Goal: Task Accomplishment & Management: Complete application form

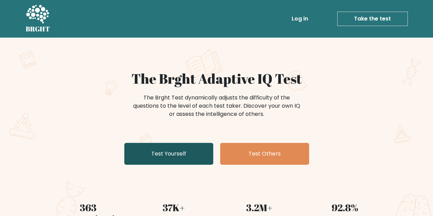
click at [188, 160] on link "Test Yourself" at bounding box center [168, 154] width 89 height 22
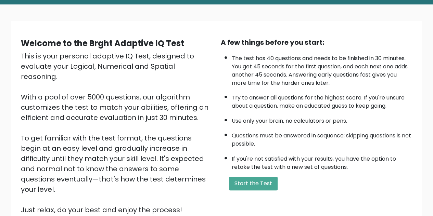
scroll to position [34, 0]
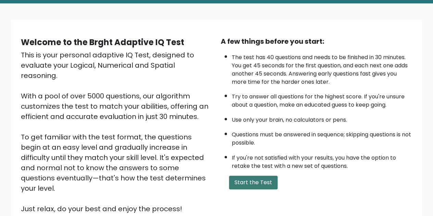
click at [238, 181] on button "Start the Test" at bounding box center [253, 183] width 49 height 14
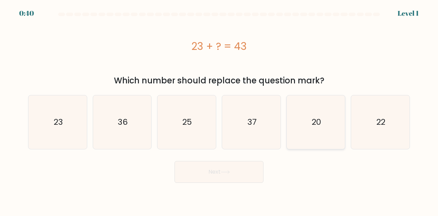
click at [306, 130] on icon "20" at bounding box center [316, 122] width 54 height 54
click at [219, 110] on input "e. 20" at bounding box center [219, 109] width 0 height 2
radio input "true"
click at [223, 179] on button "Next" at bounding box center [218, 172] width 89 height 22
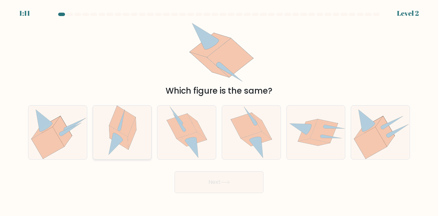
click at [108, 135] on icon at bounding box center [122, 133] width 37 height 54
click at [219, 110] on input "b." at bounding box center [219, 109] width 0 height 2
radio input "true"
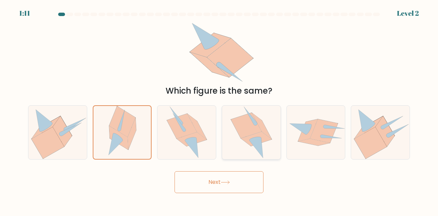
click at [264, 145] on icon at bounding box center [250, 133] width 41 height 54
click at [219, 110] on input "d." at bounding box center [219, 109] width 0 height 2
radio input "true"
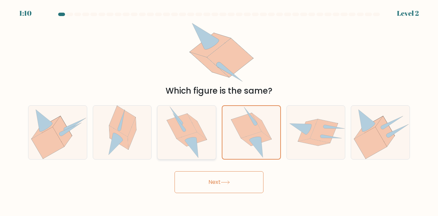
click at [160, 145] on div at bounding box center [186, 132] width 59 height 54
click at [219, 110] on input "c." at bounding box center [219, 109] width 0 height 2
radio input "true"
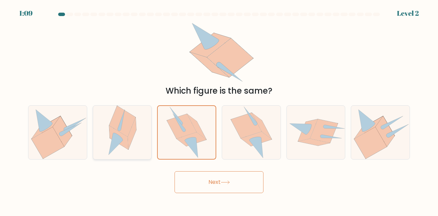
click at [130, 143] on icon at bounding box center [132, 134] width 9 height 32
click at [219, 110] on input "b." at bounding box center [219, 109] width 0 height 2
radio input "true"
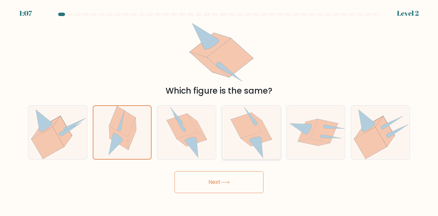
click at [267, 148] on icon at bounding box center [250, 133] width 41 height 54
click at [219, 110] on input "d." at bounding box center [219, 109] width 0 height 2
radio input "true"
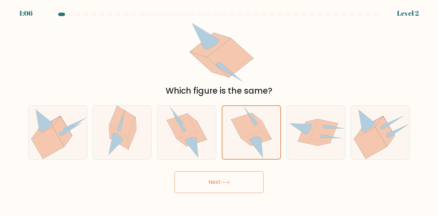
click at [223, 179] on button "Next" at bounding box center [218, 182] width 89 height 22
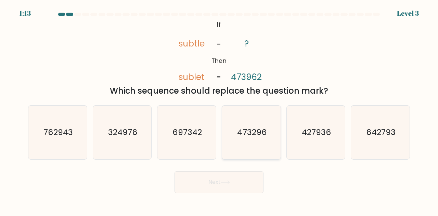
click at [246, 134] on text "473296" at bounding box center [251, 132] width 29 height 11
click at [219, 110] on input "d. 473296" at bounding box center [219, 109] width 0 height 2
radio input "true"
click at [234, 188] on button "Next" at bounding box center [218, 182] width 89 height 22
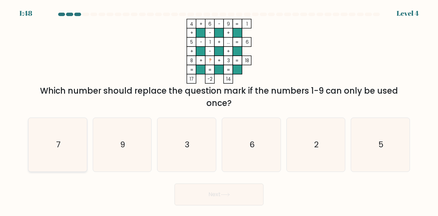
click at [68, 131] on icon "7" at bounding box center [58, 145] width 54 height 54
click at [219, 110] on input "a. 7" at bounding box center [219, 109] width 0 height 2
radio input "true"
click at [231, 197] on button "Next" at bounding box center [218, 195] width 89 height 22
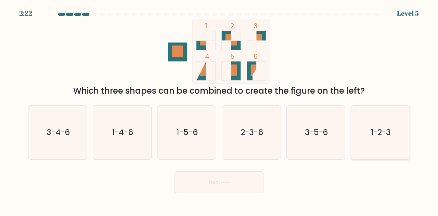
click at [375, 140] on icon "1-2-3" at bounding box center [380, 133] width 54 height 54
click at [219, 110] on input "f. 1-2-3" at bounding box center [219, 109] width 0 height 2
radio input "true"
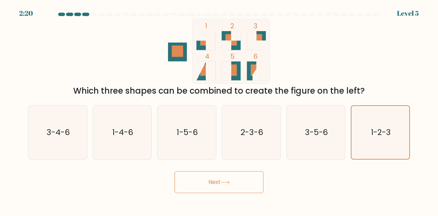
click at [242, 184] on button "Next" at bounding box center [218, 182] width 89 height 22
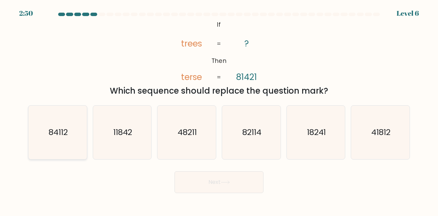
click at [51, 124] on icon "84112" at bounding box center [58, 133] width 54 height 54
click at [219, 110] on input "a. 84112" at bounding box center [219, 109] width 0 height 2
radio input "true"
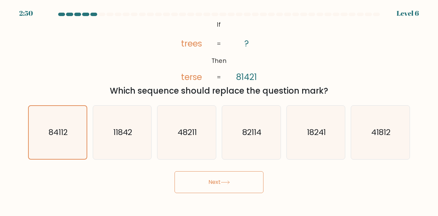
click at [253, 178] on button "Next" at bounding box center [218, 182] width 89 height 22
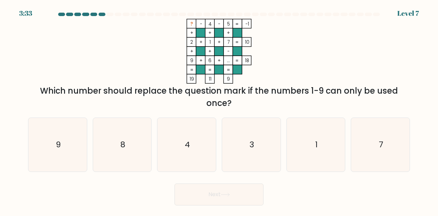
click at [186, 106] on div "Which number should replace the question mark if the numbers 1-9 can only be us…" at bounding box center [218, 97] width 373 height 25
click at [204, 155] on icon "4" at bounding box center [187, 145] width 54 height 54
click at [219, 110] on input "c. 4" at bounding box center [219, 109] width 0 height 2
radio input "true"
click at [139, 147] on icon "8" at bounding box center [122, 145] width 54 height 54
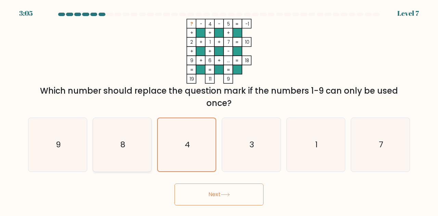
click at [219, 110] on input "b. 8" at bounding box center [219, 109] width 0 height 2
radio input "true"
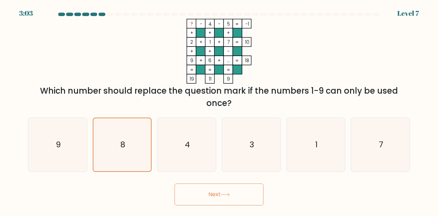
click at [232, 199] on button "Next" at bounding box center [218, 195] width 89 height 22
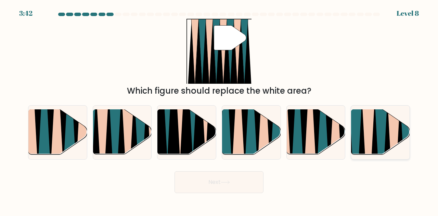
click at [368, 141] on icon at bounding box center [367, 156] width 13 height 117
click at [219, 110] on input "f." at bounding box center [219, 109] width 0 height 2
radio input "true"
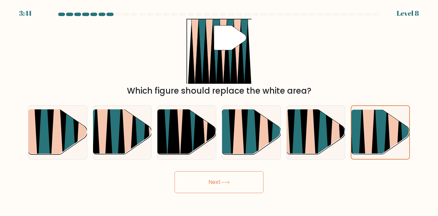
click at [235, 187] on button "Next" at bounding box center [218, 182] width 89 height 22
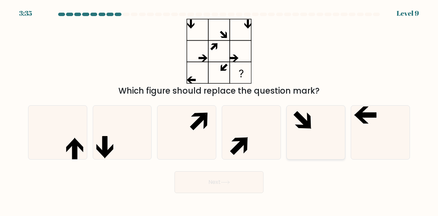
click at [309, 122] on icon at bounding box center [309, 121] width 4 height 16
click at [219, 110] on input "e." at bounding box center [219, 109] width 0 height 2
radio input "true"
click at [227, 184] on button "Next" at bounding box center [218, 182] width 89 height 22
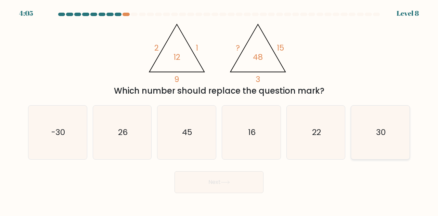
click at [370, 136] on icon "30" at bounding box center [380, 133] width 54 height 54
click at [219, 110] on input "f. 30" at bounding box center [219, 109] width 0 height 2
radio input "true"
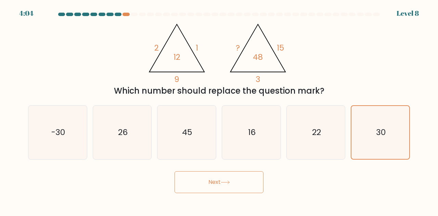
click at [207, 192] on button "Next" at bounding box center [218, 182] width 89 height 22
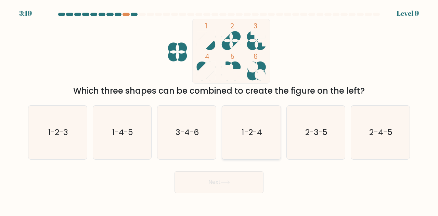
click at [265, 134] on icon "1-2-4" at bounding box center [251, 133] width 54 height 54
click at [219, 110] on input "d. 1-2-4" at bounding box center [219, 109] width 0 height 2
radio input "true"
click at [237, 184] on button "Next" at bounding box center [218, 182] width 89 height 22
click at [249, 184] on button "Next" at bounding box center [218, 182] width 89 height 22
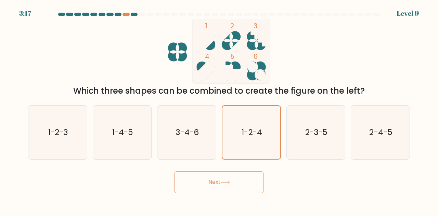
click at [234, 181] on button "Next" at bounding box center [218, 182] width 89 height 22
click at [211, 176] on button "Next" at bounding box center [218, 182] width 89 height 22
click at [202, 185] on button "Next" at bounding box center [218, 182] width 89 height 22
click at [217, 183] on button "Next" at bounding box center [218, 182] width 89 height 22
click at [233, 182] on button "Next" at bounding box center [218, 182] width 89 height 22
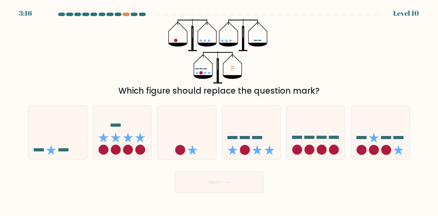
click at [242, 182] on button "Next" at bounding box center [218, 182] width 89 height 22
click at [246, 183] on button "Next" at bounding box center [218, 182] width 89 height 22
click at [286, 90] on div "Which figure should replace the question mark?" at bounding box center [218, 91] width 373 height 12
click at [260, 133] on icon at bounding box center [251, 132] width 58 height 48
click at [219, 110] on input "d." at bounding box center [219, 109] width 0 height 2
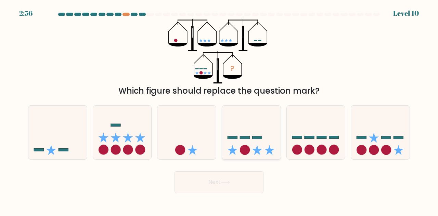
radio input "true"
click at [243, 184] on button "Next" at bounding box center [218, 182] width 89 height 22
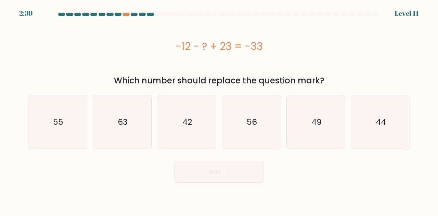
click at [196, 47] on div "-12 - ? + 23 = -33" at bounding box center [219, 46] width 382 height 15
click at [194, 46] on div "-12 - ? + 23 = -33" at bounding box center [219, 46] width 382 height 15
click at [200, 134] on icon "42" at bounding box center [187, 122] width 54 height 54
click at [219, 110] on input "c. 42" at bounding box center [219, 109] width 0 height 2
radio input "true"
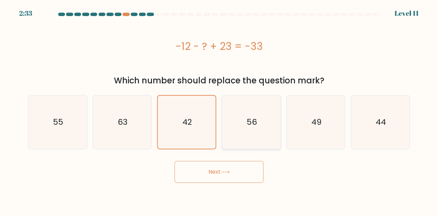
click at [258, 147] on icon "56" at bounding box center [251, 122] width 54 height 54
click at [219, 110] on input "d. 56" at bounding box center [219, 109] width 0 height 2
radio input "true"
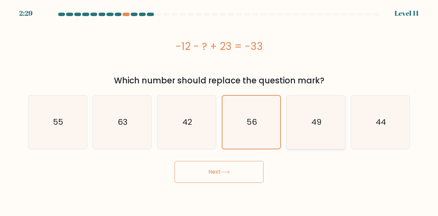
click at [321, 130] on icon "49" at bounding box center [316, 122] width 54 height 54
click at [219, 110] on input "e. 49" at bounding box center [219, 109] width 0 height 2
radio input "true"
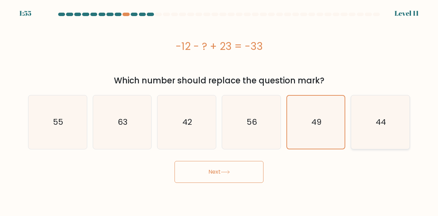
click at [359, 133] on icon "44" at bounding box center [380, 122] width 54 height 54
click at [219, 110] on input "f. 44" at bounding box center [219, 109] width 0 height 2
radio input "true"
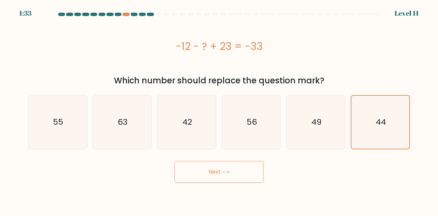
click at [242, 175] on button "Next" at bounding box center [218, 172] width 89 height 22
click at [238, 173] on button "Next" at bounding box center [218, 172] width 89 height 22
click at [232, 172] on button "Next" at bounding box center [218, 172] width 89 height 22
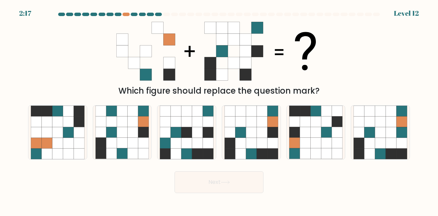
click at [201, 168] on div "Next" at bounding box center [219, 180] width 390 height 25
click at [259, 147] on icon at bounding box center [261, 143] width 11 height 11
click at [219, 110] on input "d." at bounding box center [219, 109] width 0 height 2
radio input "true"
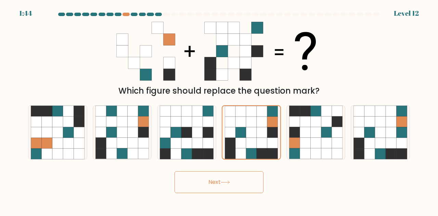
click at [203, 188] on button "Next" at bounding box center [218, 182] width 89 height 22
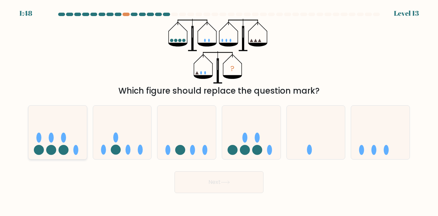
click at [69, 135] on icon at bounding box center [57, 132] width 58 height 48
click at [219, 110] on input "a." at bounding box center [219, 109] width 0 height 2
radio input "true"
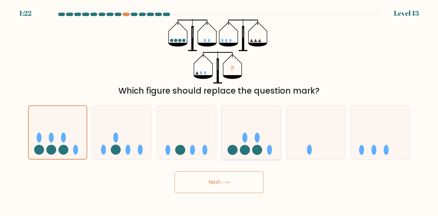
click at [232, 141] on icon at bounding box center [251, 132] width 58 height 48
click at [219, 110] on input "d." at bounding box center [219, 109] width 0 height 2
radio input "true"
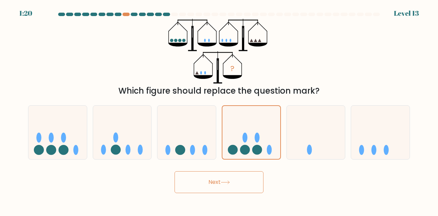
click at [226, 185] on button "Next" at bounding box center [218, 182] width 89 height 22
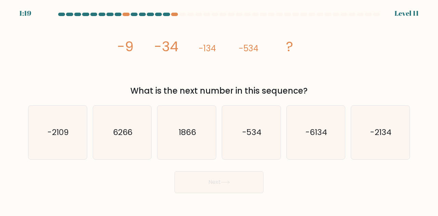
click at [226, 185] on button "Next" at bounding box center [218, 182] width 89 height 22
click at [127, 13] on div at bounding box center [125, 14] width 7 height 3
click at [185, 15] on div at bounding box center [182, 14] width 7 height 3
click at [330, 151] on icon "-6134" at bounding box center [316, 133] width 54 height 54
click at [219, 110] on input "e. -6134" at bounding box center [219, 109] width 0 height 2
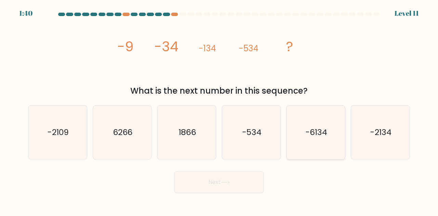
radio input "true"
click at [375, 147] on icon "-2134" at bounding box center [380, 133] width 54 height 54
click at [219, 110] on input "f. -2134" at bounding box center [219, 109] width 0 height 2
radio input "true"
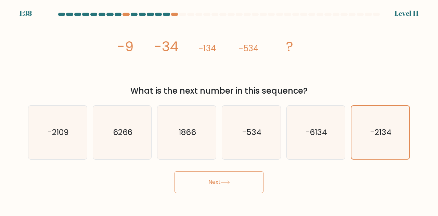
click at [233, 188] on button "Next" at bounding box center [218, 182] width 89 height 22
click at [200, 184] on button "Next" at bounding box center [218, 182] width 89 height 22
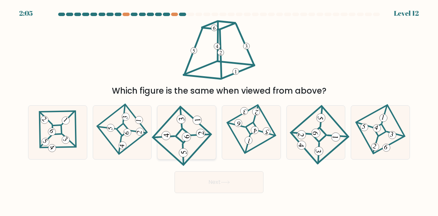
click at [183, 134] on 841 at bounding box center [186, 136] width 9 height 9
click at [219, 110] on input "c." at bounding box center [219, 109] width 0 height 2
radio input "true"
click at [241, 183] on button "Next" at bounding box center [218, 182] width 89 height 22
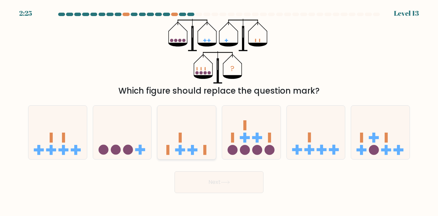
click at [186, 147] on icon at bounding box center [186, 132] width 58 height 48
click at [219, 110] on input "c." at bounding box center [219, 109] width 0 height 2
radio input "true"
click at [214, 184] on button "Next" at bounding box center [218, 182] width 89 height 22
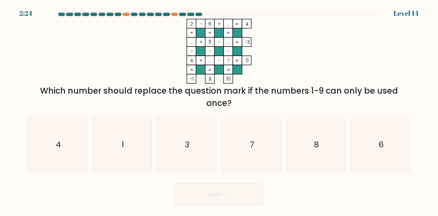
click at [215, 188] on button "Next" at bounding box center [218, 195] width 89 height 22
click at [197, 143] on icon "3" at bounding box center [187, 145] width 54 height 54
click at [219, 110] on input "c. 3" at bounding box center [219, 109] width 0 height 2
radio input "true"
click at [155, 103] on div "Which number should replace the question mark if the numbers 1-9 can only be us…" at bounding box center [218, 97] width 373 height 25
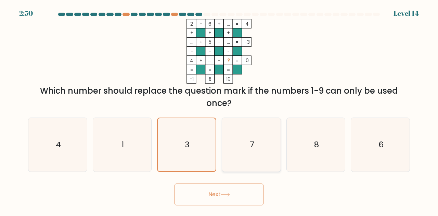
click at [254, 129] on icon "7" at bounding box center [251, 145] width 54 height 54
click at [219, 110] on input "d. 7" at bounding box center [219, 109] width 0 height 2
radio input "true"
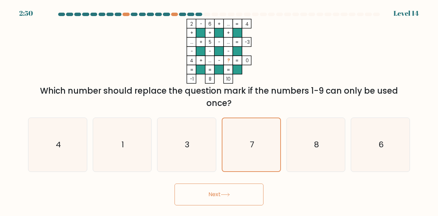
click at [227, 187] on button "Next" at bounding box center [218, 195] width 89 height 22
click at [218, 202] on button "Next" at bounding box center [218, 195] width 89 height 22
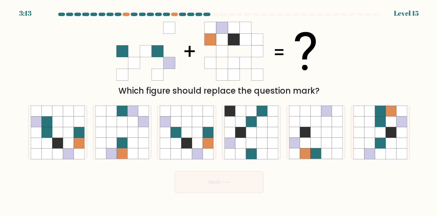
click at [214, 40] on icon at bounding box center [210, 40] width 12 height 12
click at [220, 29] on icon at bounding box center [222, 28] width 12 height 12
click at [241, 37] on icon at bounding box center [245, 40] width 12 height 12
click at [195, 123] on icon at bounding box center [197, 121] width 11 height 11
click at [219, 110] on input "c." at bounding box center [219, 109] width 0 height 2
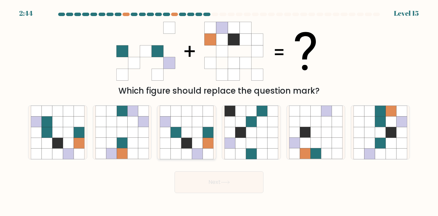
radio input "true"
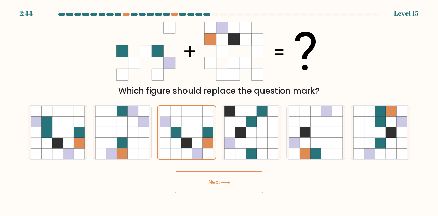
click at [196, 180] on button "Next" at bounding box center [218, 182] width 89 height 22
click at [197, 184] on button "Next" at bounding box center [218, 182] width 89 height 22
click at [197, 182] on button "Next" at bounding box center [218, 182] width 89 height 22
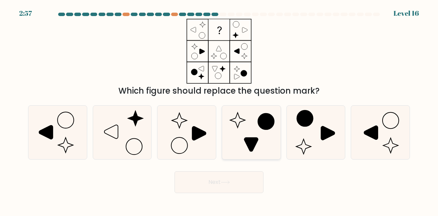
click at [253, 130] on icon at bounding box center [251, 133] width 54 height 54
click at [219, 110] on input "d." at bounding box center [219, 109] width 0 height 2
radio input "true"
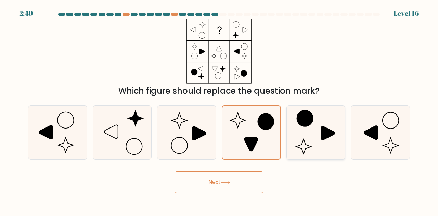
click at [317, 129] on icon at bounding box center [316, 133] width 54 height 54
click at [219, 110] on input "e." at bounding box center [219, 109] width 0 height 2
radio input "true"
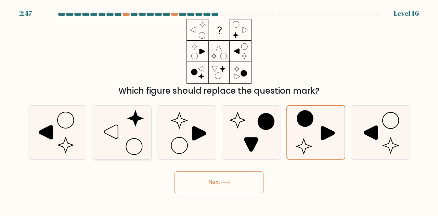
click at [119, 127] on icon at bounding box center [122, 133] width 54 height 54
click at [219, 110] on input "b." at bounding box center [219, 109] width 0 height 2
radio input "true"
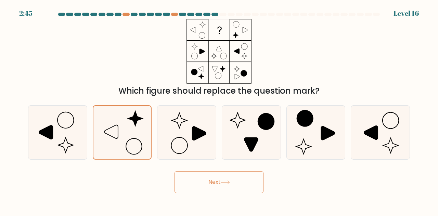
click at [187, 181] on button "Next" at bounding box center [218, 182] width 89 height 22
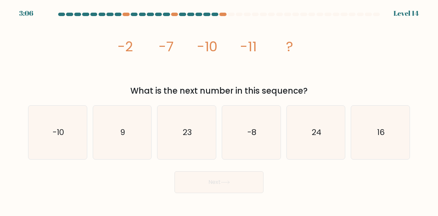
click at [20, 145] on form at bounding box center [219, 103] width 438 height 181
click at [58, 140] on icon "-10" at bounding box center [58, 133] width 54 height 54
click at [219, 110] on input "a. -10" at bounding box center [219, 109] width 0 height 2
radio input "true"
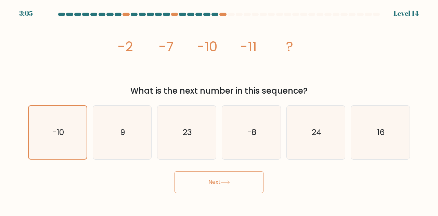
click at [194, 192] on button "Next" at bounding box center [218, 182] width 89 height 22
click at [201, 185] on button "Next" at bounding box center [218, 182] width 89 height 22
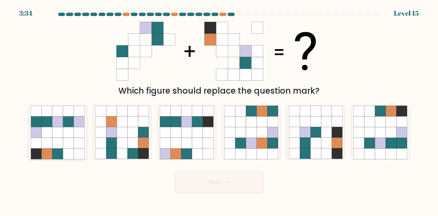
click at [69, 132] on icon at bounding box center [68, 132] width 11 height 11
click at [219, 110] on input "a." at bounding box center [219, 109] width 0 height 2
radio input "true"
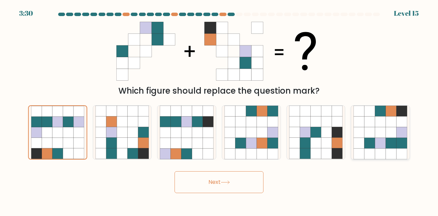
click at [368, 132] on icon at bounding box center [369, 132] width 11 height 11
click at [219, 110] on input "f." at bounding box center [219, 109] width 0 height 2
radio input "true"
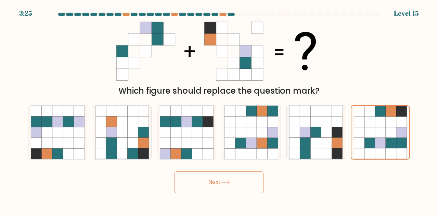
click at [249, 181] on button "Next" at bounding box center [218, 182] width 89 height 22
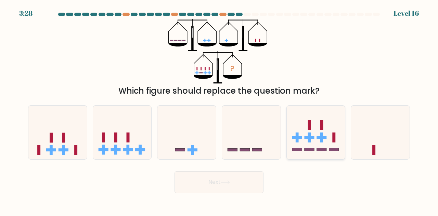
click at [329, 151] on rect at bounding box center [334, 149] width 10 height 3
click at [219, 110] on input "e." at bounding box center [219, 109] width 0 height 2
radio input "true"
click at [233, 183] on button "Next" at bounding box center [218, 182] width 89 height 22
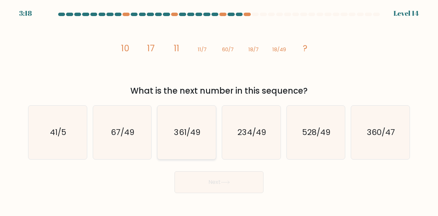
click at [211, 144] on icon "361/49" at bounding box center [187, 133] width 54 height 54
click at [219, 110] on input "c. 361/49" at bounding box center [219, 109] width 0 height 2
radio input "true"
click at [261, 144] on icon "234/49" at bounding box center [251, 133] width 54 height 54
click at [219, 110] on input "d. 234/49" at bounding box center [219, 109] width 0 height 2
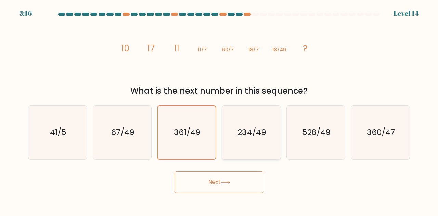
radio input "true"
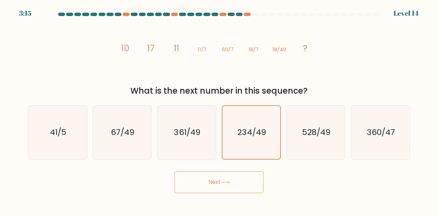
click at [246, 181] on button "Next" at bounding box center [218, 182] width 89 height 22
click at [359, 129] on icon "360/47" at bounding box center [380, 133] width 54 height 54
click at [219, 110] on input "f. 360/47" at bounding box center [219, 109] width 0 height 2
radio input "true"
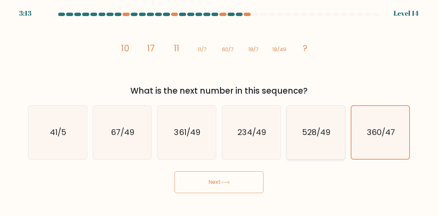
click at [290, 142] on icon "528/49" at bounding box center [316, 133] width 54 height 54
click at [219, 110] on input "e. 528/49" at bounding box center [219, 109] width 0 height 2
radio input "true"
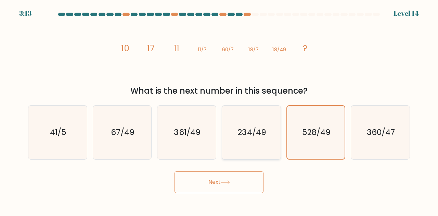
click at [228, 150] on icon "234/49" at bounding box center [251, 133] width 54 height 54
click at [219, 110] on input "d. 234/49" at bounding box center [219, 109] width 0 height 2
radio input "true"
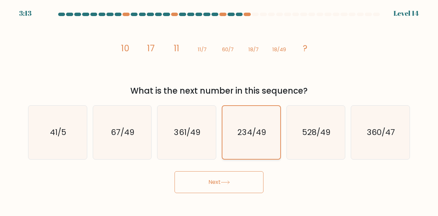
click at [268, 146] on icon "234/49" at bounding box center [251, 132] width 53 height 53
click at [219, 110] on input "d. 234/49" at bounding box center [219, 109] width 0 height 2
click at [319, 132] on text "528/49" at bounding box center [316, 132] width 28 height 11
click at [219, 110] on input "e. 528/49" at bounding box center [219, 109] width 0 height 2
radio input "true"
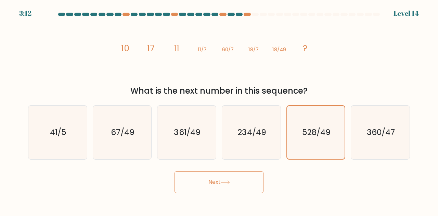
click at [240, 175] on button "Next" at bounding box center [218, 182] width 89 height 22
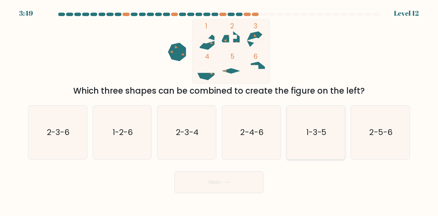
click at [321, 151] on icon "1-3-5" at bounding box center [316, 133] width 54 height 54
click at [219, 110] on input "e. 1-3-5" at bounding box center [219, 109] width 0 height 2
radio input "true"
click at [246, 189] on button "Next" at bounding box center [218, 182] width 89 height 22
click at [248, 182] on button "Next" at bounding box center [218, 182] width 89 height 22
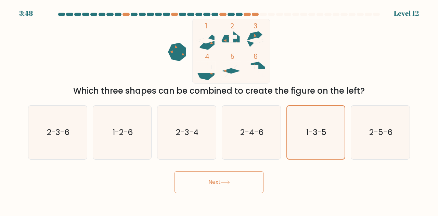
click at [245, 180] on button "Next" at bounding box center [218, 182] width 89 height 22
click at [234, 180] on button "Next" at bounding box center [218, 182] width 89 height 22
click at [210, 181] on button "Next" at bounding box center [218, 182] width 89 height 22
click at [186, 184] on button "Next" at bounding box center [218, 182] width 89 height 22
click at [184, 178] on button "Next" at bounding box center [218, 182] width 89 height 22
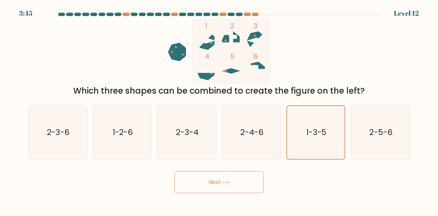
click at [180, 179] on button "Next" at bounding box center [218, 182] width 89 height 22
click at [180, 180] on button "Next" at bounding box center [218, 182] width 89 height 22
click at [182, 180] on button "Next" at bounding box center [218, 182] width 89 height 22
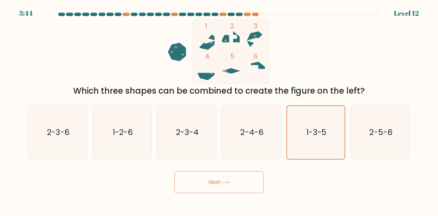
click at [183, 180] on button "Next" at bounding box center [218, 182] width 89 height 22
drag, startPoint x: 181, startPoint y: 182, endPoint x: 184, endPoint y: 179, distance: 4.1
click at [184, 179] on button "Next" at bounding box center [218, 182] width 89 height 22
click at [186, 177] on button "Next" at bounding box center [218, 182] width 89 height 22
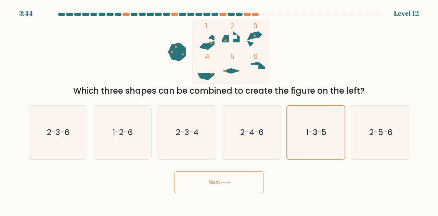
click at [187, 177] on button "Next" at bounding box center [218, 182] width 89 height 22
click at [206, 180] on button "Next" at bounding box center [218, 182] width 89 height 22
drag, startPoint x: 206, startPoint y: 180, endPoint x: 189, endPoint y: 185, distance: 17.3
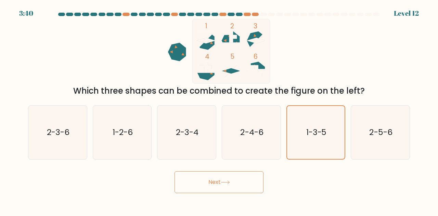
click at [189, 185] on button "Next" at bounding box center [218, 182] width 89 height 22
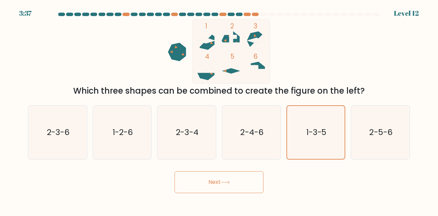
click at [45, 58] on div "1 2 3 4 5 6 Which three shapes can be combined to create the figure on the left?" at bounding box center [219, 58] width 390 height 78
drag, startPoint x: 47, startPoint y: 149, endPoint x: 50, endPoint y: 151, distance: 3.9
click at [50, 150] on icon "2-3-6" at bounding box center [58, 133] width 54 height 54
click at [110, 146] on icon "1-2-6" at bounding box center [122, 133] width 54 height 54
click at [219, 110] on input "b. 1-2-6" at bounding box center [219, 109] width 0 height 2
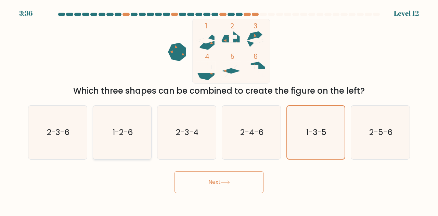
radio input "true"
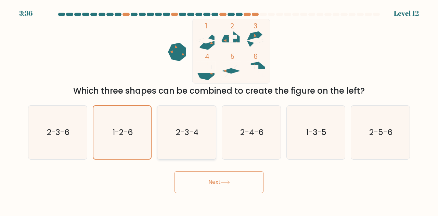
click at [203, 138] on icon "2-3-4" at bounding box center [187, 133] width 54 height 54
click at [219, 110] on input "c. 2-3-4" at bounding box center [219, 109] width 0 height 2
radio input "true"
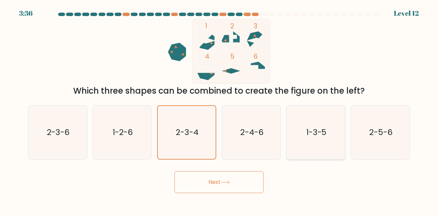
click at [302, 140] on icon "1-3-5" at bounding box center [316, 133] width 54 height 54
click at [219, 110] on input "e. 1-3-5" at bounding box center [219, 109] width 0 height 2
radio input "true"
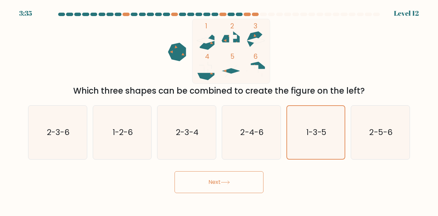
click at [218, 181] on button "Next" at bounding box center [218, 182] width 89 height 22
click at [213, 189] on button "Next" at bounding box center [218, 182] width 89 height 22
click at [214, 188] on button "Next" at bounding box center [218, 182] width 89 height 22
click at [217, 187] on button "Next" at bounding box center [218, 182] width 89 height 22
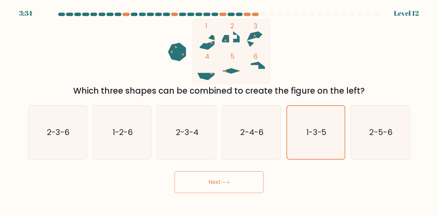
drag, startPoint x: 215, startPoint y: 186, endPoint x: 220, endPoint y: 188, distance: 4.3
click at [216, 186] on button "Next" at bounding box center [218, 182] width 89 height 22
drag, startPoint x: 220, startPoint y: 188, endPoint x: 201, endPoint y: 199, distance: 21.9
click at [205, 196] on body "3:34 Level 12" at bounding box center [219, 108] width 438 height 216
click at [170, 215] on body "3:34 Level 12" at bounding box center [219, 108] width 438 height 216
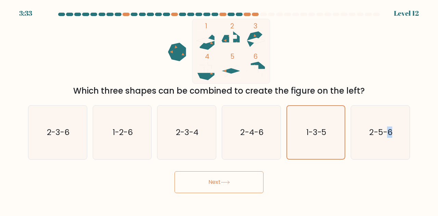
click at [170, 215] on body "3:33 Level 12" at bounding box center [219, 108] width 438 height 216
click at [171, 214] on body "3:33 Level 12" at bounding box center [219, 108] width 438 height 216
click at [186, 193] on body "3:33 Level 12" at bounding box center [219, 108] width 438 height 216
click at [186, 193] on button "Next" at bounding box center [218, 182] width 89 height 22
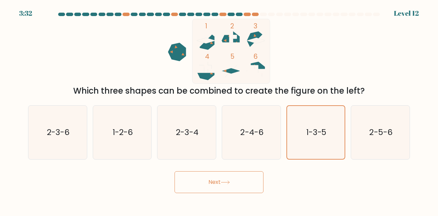
click at [190, 191] on button "Next" at bounding box center [218, 182] width 89 height 22
drag, startPoint x: 190, startPoint y: 191, endPoint x: 191, endPoint y: 187, distance: 3.4
click at [191, 188] on button "Next" at bounding box center [218, 182] width 89 height 22
click at [191, 187] on button "Next" at bounding box center [218, 182] width 89 height 22
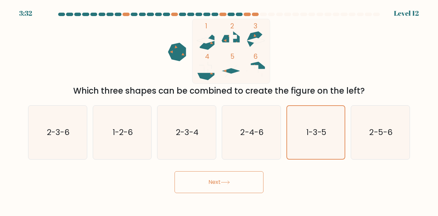
click at [192, 187] on button "Next" at bounding box center [218, 182] width 89 height 22
click at [194, 184] on button "Next" at bounding box center [218, 182] width 89 height 22
drag, startPoint x: 194, startPoint y: 184, endPoint x: 200, endPoint y: 179, distance: 7.7
click at [199, 179] on button "Next" at bounding box center [218, 182] width 89 height 22
click at [222, 176] on button "Next" at bounding box center [218, 182] width 89 height 22
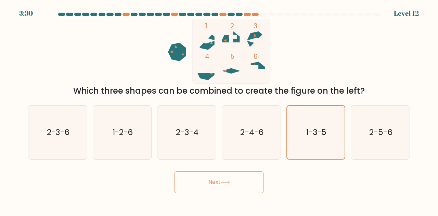
click at [228, 180] on button "Next" at bounding box center [218, 182] width 89 height 22
click at [225, 182] on icon at bounding box center [225, 183] width 9 height 4
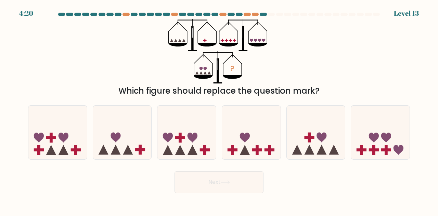
click at [140, 160] on form at bounding box center [219, 103] width 438 height 181
click at [382, 148] on icon at bounding box center [380, 132] width 58 height 48
click at [219, 110] on input "f." at bounding box center [219, 109] width 0 height 2
radio input "true"
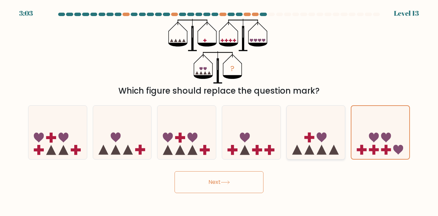
click at [327, 145] on icon at bounding box center [316, 132] width 58 height 48
click at [219, 110] on input "e." at bounding box center [219, 109] width 0 height 2
radio input "true"
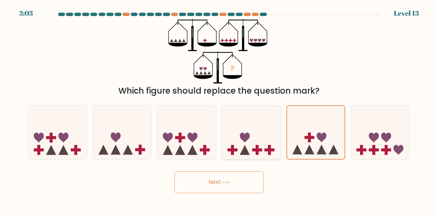
click at [255, 144] on icon at bounding box center [251, 132] width 58 height 48
click at [219, 110] on input "d." at bounding box center [219, 109] width 0 height 2
radio input "true"
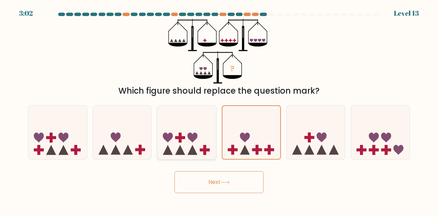
click at [190, 140] on icon at bounding box center [192, 138] width 10 height 10
click at [219, 110] on input "c." at bounding box center [219, 109] width 0 height 2
radio input "true"
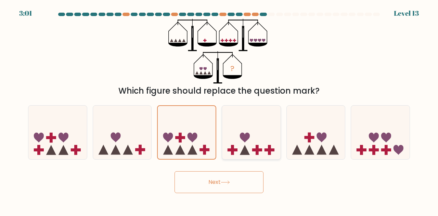
click at [278, 146] on icon at bounding box center [251, 132] width 58 height 48
click at [219, 110] on input "d." at bounding box center [219, 109] width 0 height 2
radio input "true"
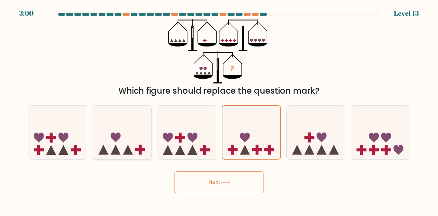
click at [148, 146] on icon at bounding box center [122, 132] width 58 height 48
click at [219, 110] on input "b." at bounding box center [219, 109] width 0 height 2
radio input "true"
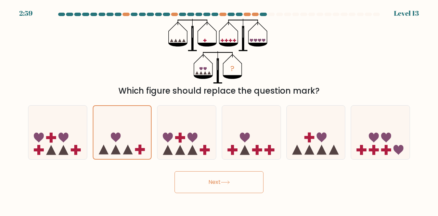
click at [186, 181] on button "Next" at bounding box center [218, 182] width 89 height 22
click at [216, 183] on button "Next" at bounding box center [218, 182] width 89 height 22
click at [227, 182] on icon at bounding box center [225, 183] width 9 height 4
click at [229, 182] on icon at bounding box center [225, 183] width 9 height 4
click at [232, 182] on button "Next" at bounding box center [218, 182] width 89 height 22
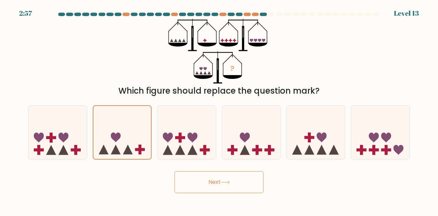
click at [229, 182] on icon at bounding box center [225, 182] width 8 height 3
click at [226, 182] on icon at bounding box center [225, 183] width 9 height 4
click at [228, 182] on icon at bounding box center [225, 183] width 9 height 4
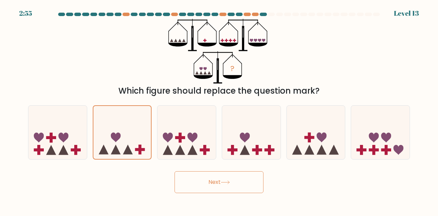
click at [228, 182] on icon at bounding box center [225, 183] width 9 height 4
click at [229, 182] on icon at bounding box center [225, 182] width 8 height 3
click at [216, 182] on button "Next" at bounding box center [218, 182] width 89 height 22
click at [212, 181] on button "Next" at bounding box center [218, 182] width 89 height 22
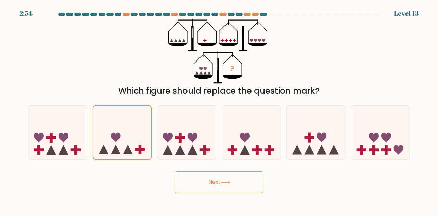
click at [140, 173] on div "Next" at bounding box center [219, 180] width 390 height 25
click at [119, 141] on icon at bounding box center [122, 132] width 58 height 48
click at [219, 110] on input "b." at bounding box center [219, 109] width 0 height 2
click at [230, 186] on button "Next" at bounding box center [218, 182] width 89 height 22
click at [229, 182] on icon at bounding box center [225, 183] width 9 height 4
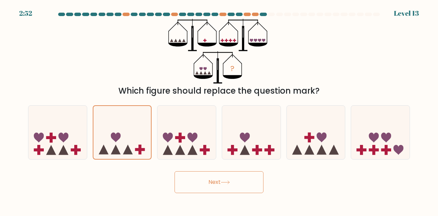
click at [229, 182] on icon at bounding box center [225, 183] width 9 height 4
click at [229, 182] on icon at bounding box center [225, 182] width 8 height 3
click at [230, 182] on icon at bounding box center [225, 183] width 9 height 4
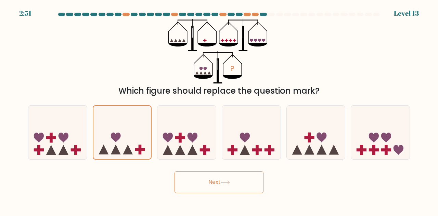
click at [230, 182] on icon at bounding box center [225, 183] width 9 height 4
click at [229, 182] on icon at bounding box center [225, 183] width 9 height 4
click at [227, 182] on icon at bounding box center [225, 183] width 9 height 4
click at [223, 182] on icon at bounding box center [225, 183] width 9 height 4
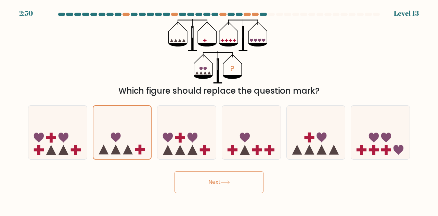
click at [224, 182] on icon at bounding box center [225, 183] width 9 height 4
click at [225, 182] on icon at bounding box center [225, 183] width 9 height 4
click at [227, 182] on icon at bounding box center [225, 182] width 8 height 3
click at [230, 182] on icon at bounding box center [225, 183] width 9 height 4
drag, startPoint x: 230, startPoint y: 182, endPoint x: 220, endPoint y: 182, distance: 10.3
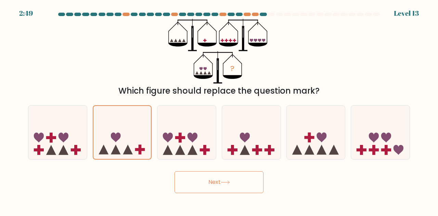
click at [230, 182] on icon at bounding box center [225, 183] width 9 height 4
click at [215, 182] on button "Next" at bounding box center [218, 182] width 89 height 22
click at [204, 183] on button "Next" at bounding box center [218, 182] width 89 height 22
click at [383, 167] on form at bounding box center [219, 103] width 438 height 181
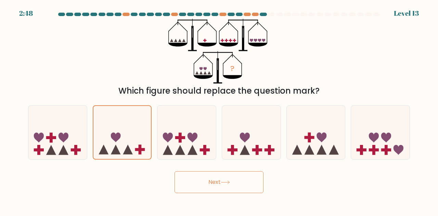
click at [418, 10] on div "Level 13" at bounding box center [406, 13] width 25 height 10
click at [265, 17] on div at bounding box center [219, 16] width 390 height 6
click at [271, 15] on div at bounding box center [271, 14] width 7 height 3
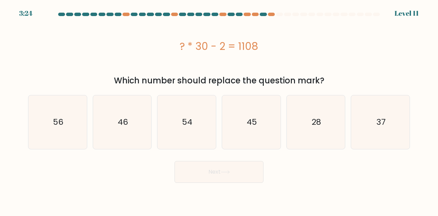
click at [263, 12] on div "3:24 Level 11" at bounding box center [219, 9] width 438 height 18
click at [264, 13] on div at bounding box center [263, 14] width 7 height 3
click at [264, 15] on div at bounding box center [263, 14] width 7 height 3
click at [274, 14] on div at bounding box center [271, 14] width 7 height 3
click at [204, 132] on icon "54" at bounding box center [187, 122] width 54 height 54
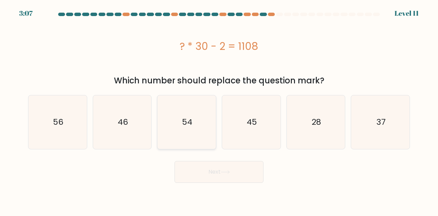
click at [219, 110] on input "c. 54" at bounding box center [219, 109] width 0 height 2
radio input "true"
click at [255, 120] on text "45" at bounding box center [252, 122] width 10 height 11
click at [219, 110] on input "d. 45" at bounding box center [219, 109] width 0 height 2
radio input "true"
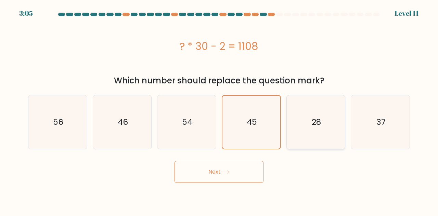
click at [307, 119] on icon "28" at bounding box center [316, 122] width 54 height 54
click at [219, 110] on input "e. 28" at bounding box center [219, 109] width 0 height 2
radio input "true"
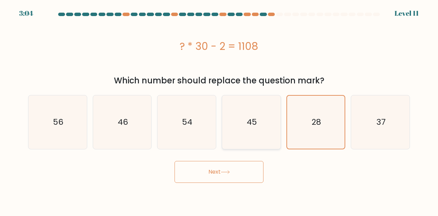
click at [275, 128] on icon "45" at bounding box center [251, 122] width 54 height 54
click at [219, 110] on input "d. 45" at bounding box center [219, 109] width 0 height 2
radio input "true"
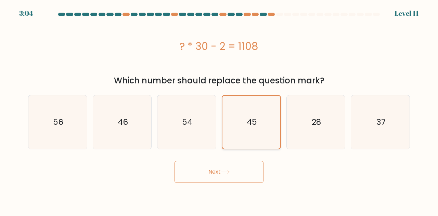
click at [230, 127] on icon "45" at bounding box center [251, 122] width 53 height 53
click at [219, 110] on input "d. 45" at bounding box center [219, 109] width 0 height 2
click at [108, 128] on icon "46" at bounding box center [122, 122] width 54 height 54
click at [219, 110] on input "b. 46" at bounding box center [219, 109] width 0 height 2
radio input "true"
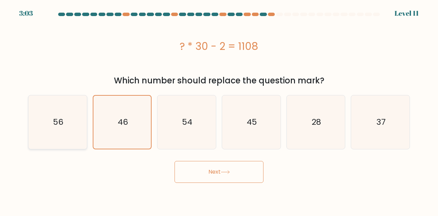
click at [53, 117] on icon "56" at bounding box center [58, 122] width 54 height 54
click at [219, 110] on input "a. 56" at bounding box center [219, 109] width 0 height 2
radio input "true"
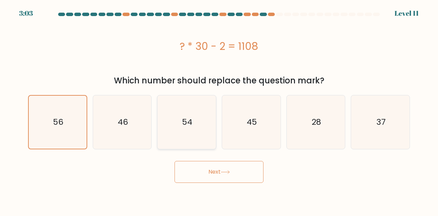
click at [201, 126] on icon "54" at bounding box center [187, 122] width 54 height 54
click at [219, 110] on input "c. 54" at bounding box center [219, 109] width 0 height 2
radio input "true"
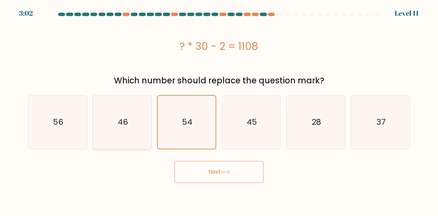
drag, startPoint x: 108, startPoint y: 125, endPoint x: 93, endPoint y: 126, distance: 15.1
click at [107, 125] on icon "46" at bounding box center [122, 122] width 54 height 54
click at [219, 110] on input "b. 46" at bounding box center [219, 109] width 0 height 2
radio input "true"
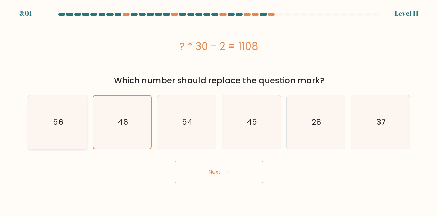
click at [54, 121] on text "56" at bounding box center [58, 122] width 10 height 11
click at [219, 110] on input "a. 56" at bounding box center [219, 109] width 0 height 2
radio input "true"
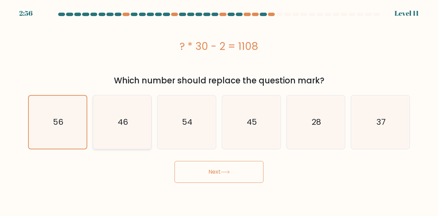
click at [108, 121] on icon "46" at bounding box center [122, 122] width 54 height 54
click at [219, 110] on input "b. 46" at bounding box center [219, 109] width 0 height 2
radio input "true"
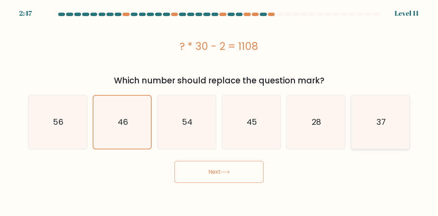
click at [384, 136] on icon "37" at bounding box center [380, 122] width 54 height 54
click at [219, 110] on input "f. 37" at bounding box center [219, 109] width 0 height 2
radio input "true"
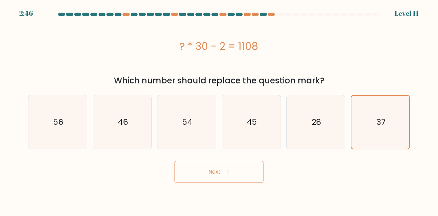
click at [233, 171] on button "Next" at bounding box center [218, 172] width 89 height 22
click at [235, 168] on button "Next" at bounding box center [218, 172] width 89 height 22
click at [219, 172] on button "Next" at bounding box center [218, 172] width 89 height 22
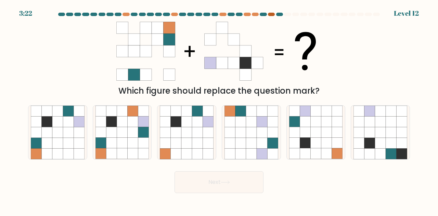
click at [273, 14] on div at bounding box center [271, 14] width 7 height 3
click at [278, 15] on div at bounding box center [279, 14] width 7 height 3
click at [280, 12] on div "3:22 Level 12" at bounding box center [219, 9] width 438 height 18
click at [289, 16] on div at bounding box center [219, 16] width 390 height 6
click at [288, 15] on div at bounding box center [287, 14] width 7 height 3
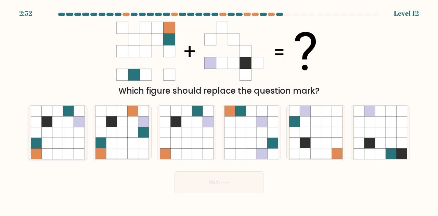
click at [47, 133] on icon at bounding box center [46, 132] width 11 height 11
click at [219, 110] on input "a." at bounding box center [219, 109] width 0 height 2
radio input "true"
click at [196, 180] on button "Next" at bounding box center [218, 182] width 89 height 22
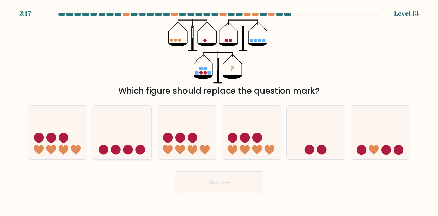
click at [95, 154] on icon at bounding box center [122, 132] width 58 height 48
click at [219, 110] on input "b." at bounding box center [219, 109] width 0 height 2
radio input "true"
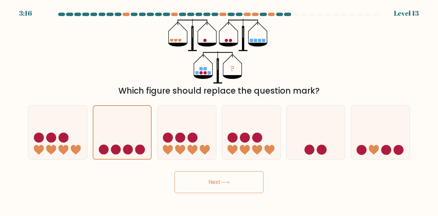
click at [211, 182] on button "Next" at bounding box center [218, 182] width 89 height 22
